Goal: Navigation & Orientation: Find specific page/section

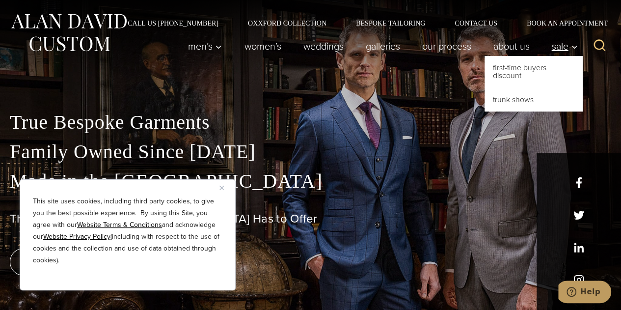
click at [569, 44] on span "Sale" at bounding box center [564, 46] width 27 height 10
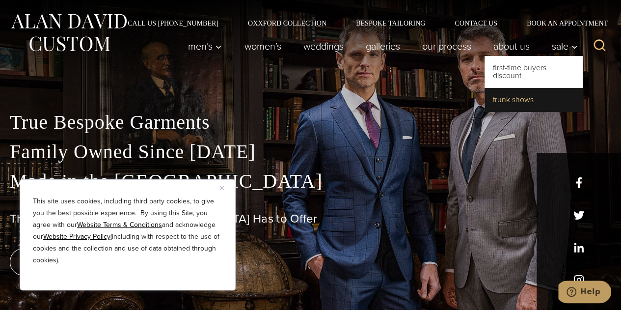
click at [518, 102] on link "Trunk Shows" at bounding box center [533, 100] width 98 height 24
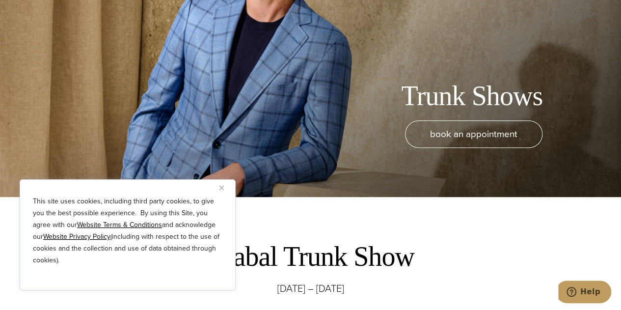
scroll to position [116, 0]
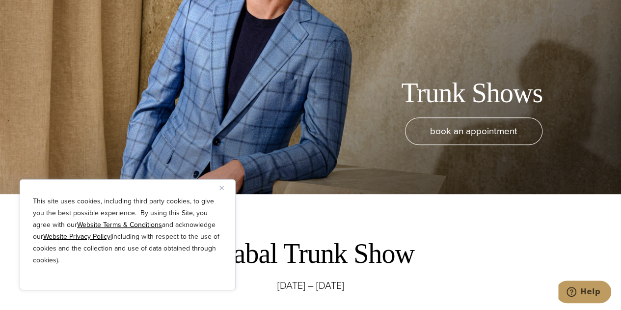
click at [221, 186] on img "Close" at bounding box center [221, 188] width 4 height 4
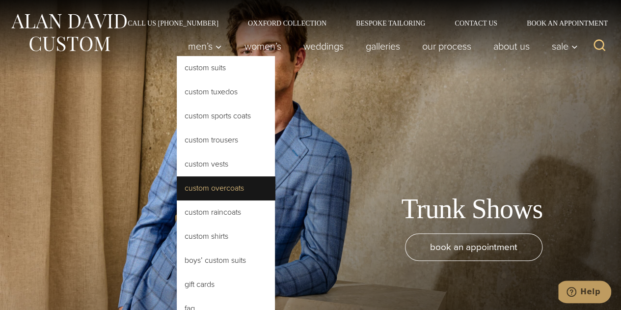
scroll to position [2, 0]
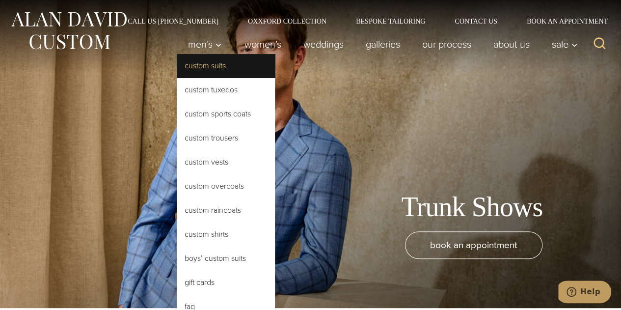
click at [211, 71] on link "Custom Suits" at bounding box center [226, 66] width 98 height 24
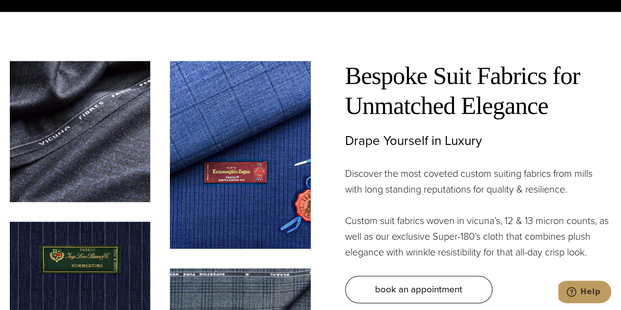
scroll to position [2503, 0]
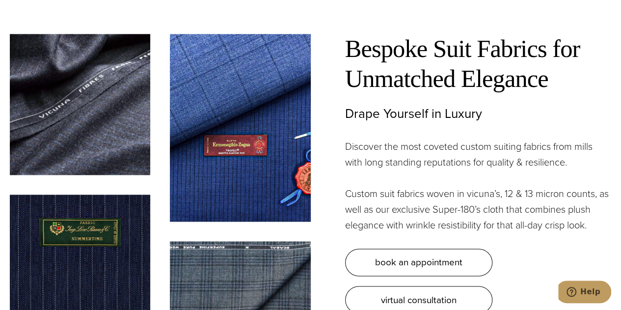
click at [252, 135] on img at bounding box center [240, 127] width 140 height 187
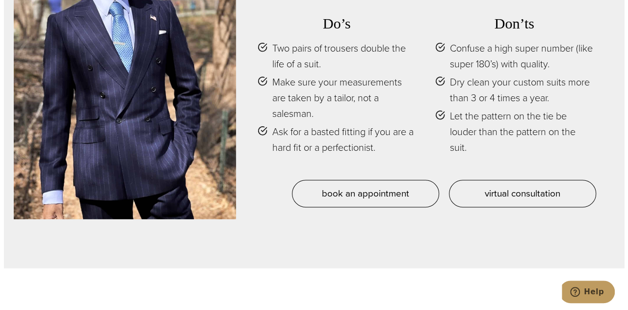
scroll to position [3998, 0]
